Goal: Find specific page/section: Find specific page/section

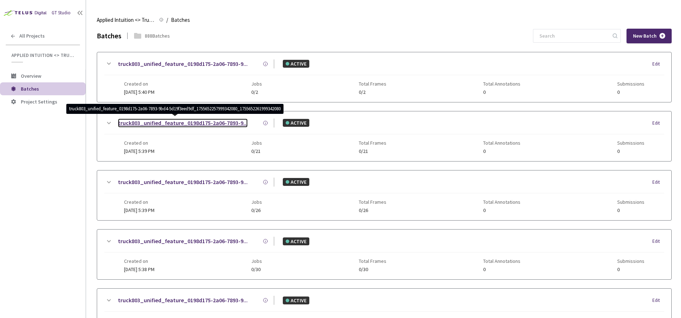
click at [197, 119] on link "truck803_unified_feature_0198d175-2a06-7893-9..." at bounding box center [183, 123] width 130 height 9
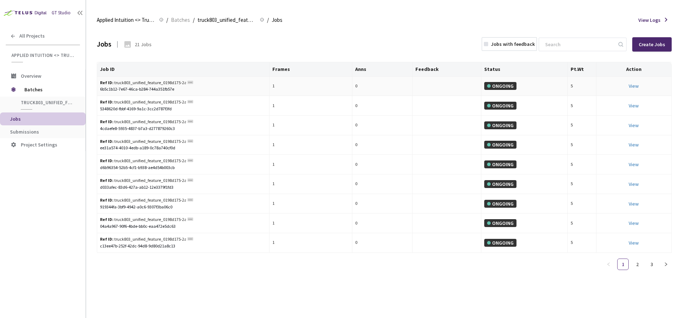
click at [165, 84] on div "Ref ID: truck803_unified_feature_0198d175-2a06-7893-9bd4-5d19f3eed9df_175565225…" at bounding box center [143, 83] width 86 height 7
click at [151, 89] on div "6b5c1b12-7e67-46ca-b284-744a351fb57e" at bounding box center [183, 89] width 166 height 7
click at [151, 89] on div "✓ Copied" at bounding box center [183, 89] width 166 height 7
click at [108, 88] on div "6b5c1b12-7e67-46ca-b284-744a351fb57e" at bounding box center [183, 89] width 166 height 7
click at [105, 90] on div "6b5c1b12-7e67-46ca-b284-744a351fb57e" at bounding box center [183, 89] width 166 height 7
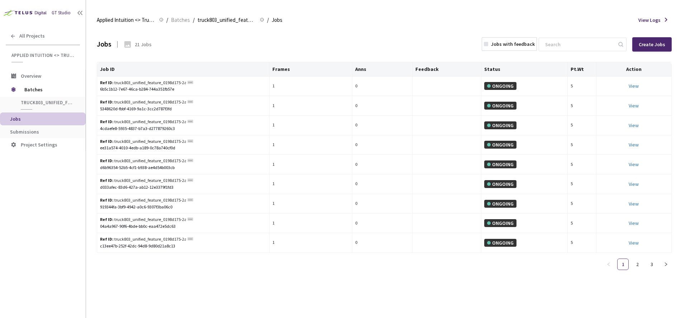
click at [102, 68] on th "Job ID" at bounding box center [183, 69] width 172 height 14
click at [187, 121] on div "Ref ID: truck803_unified_feature_0198d175-2a06-7893-9bd4-5d19f3eed9df_175565225…" at bounding box center [146, 122] width 93 height 7
click at [188, 121] on rect at bounding box center [190, 121] width 6 height 3
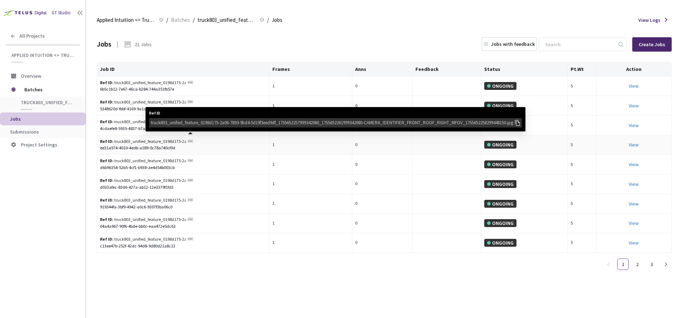
click at [192, 141] on rect at bounding box center [190, 140] width 6 height 3
click at [191, 123] on div "truck803_unified_feature_0198d175-2a06-7893-9bd4-5d19f3eed9df_17556522579993420…" at bounding box center [332, 122] width 363 height 7
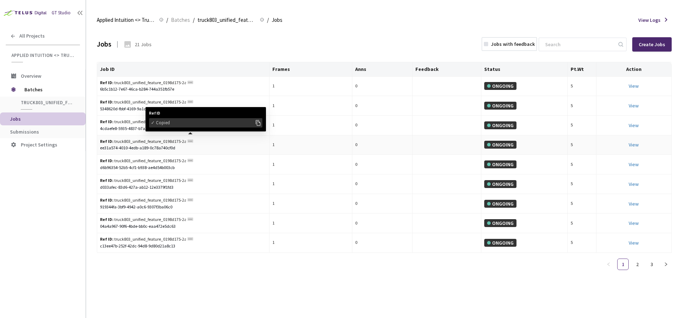
click at [191, 123] on div "✓ Copied" at bounding box center [203, 122] width 104 height 7
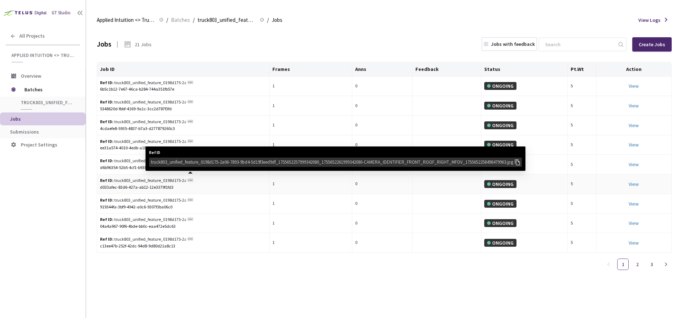
click at [189, 181] on circle at bounding box center [189, 180] width 1 height 1
click at [238, 163] on div "truck803_unified_feature_0198d175-2a06-7893-9bd4-5d19f3eed9df_17556522579993420…" at bounding box center [332, 161] width 363 height 7
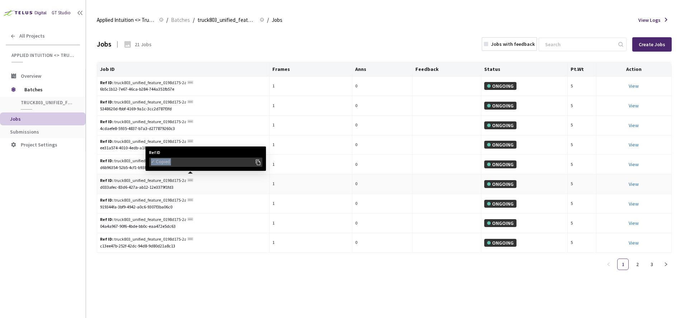
click at [238, 163] on div "✓ Copied" at bounding box center [203, 161] width 104 height 7
click at [234, 162] on div "✓ Copied" at bounding box center [203, 161] width 104 height 7
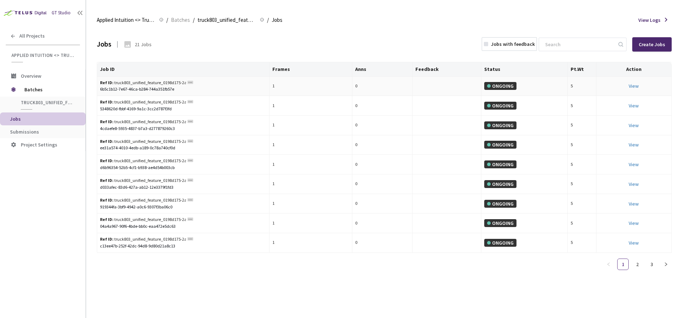
click at [188, 83] on rect at bounding box center [190, 82] width 6 height 3
click at [178, 21] on span "Batches" at bounding box center [180, 20] width 19 height 9
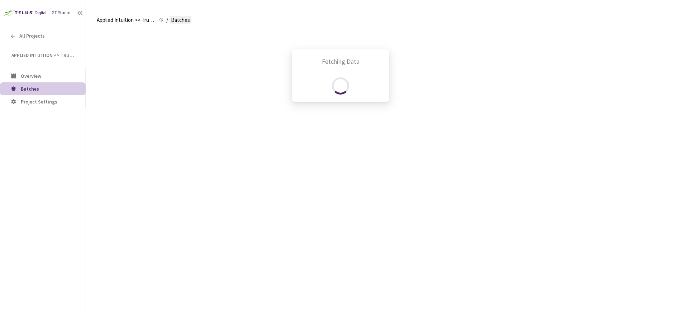
scroll to position [90, 0]
